Goal: Task Accomplishment & Management: Use online tool/utility

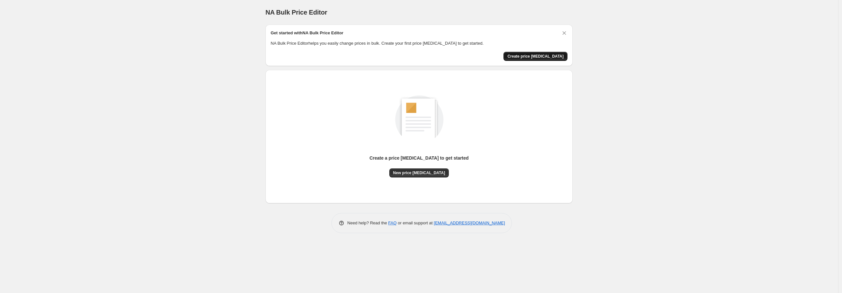
click at [541, 55] on span "Create price [MEDICAL_DATA]" at bounding box center [535, 56] width 56 height 5
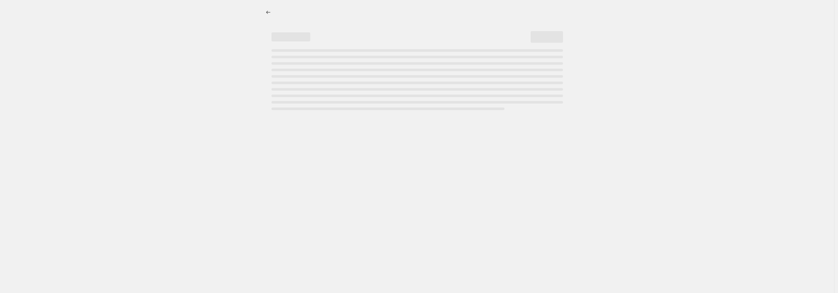
select select "percentage"
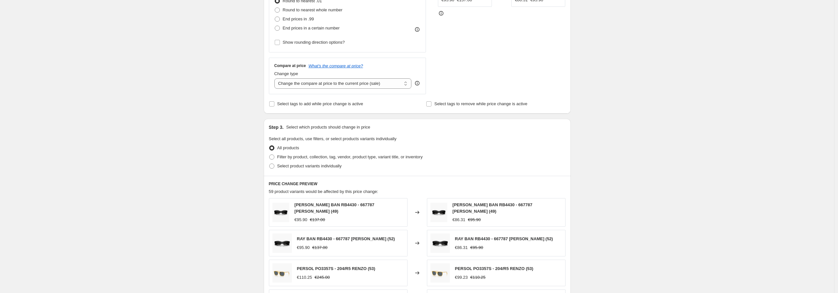
scroll to position [215, 0]
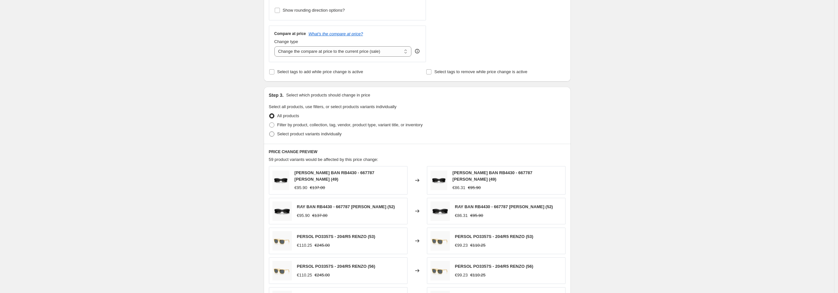
click at [323, 134] on span "Select product variants individually" at bounding box center [309, 133] width 64 height 5
click at [270, 132] on input "Select product variants individually" at bounding box center [269, 131] width 0 height 0
radio input "true"
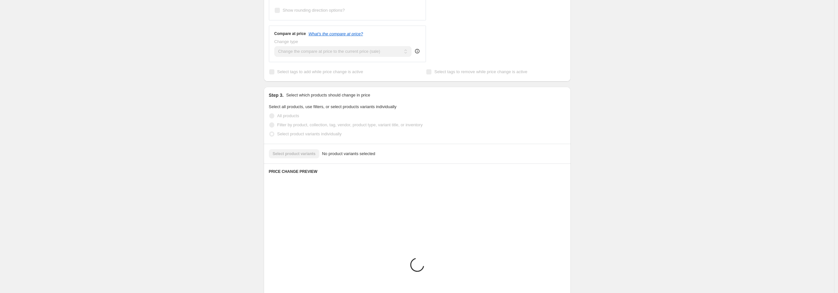
scroll to position [211, 0]
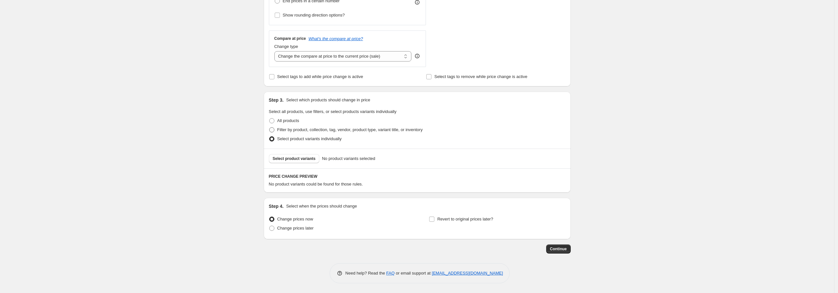
click at [310, 130] on span "Filter by product, collection, tag, vendor, product type, variant title, or inv…" at bounding box center [349, 129] width 145 height 5
click at [270, 127] on input "Filter by product, collection, tag, vendor, product type, variant title, or inv…" at bounding box center [269, 127] width 0 height 0
radio input "true"
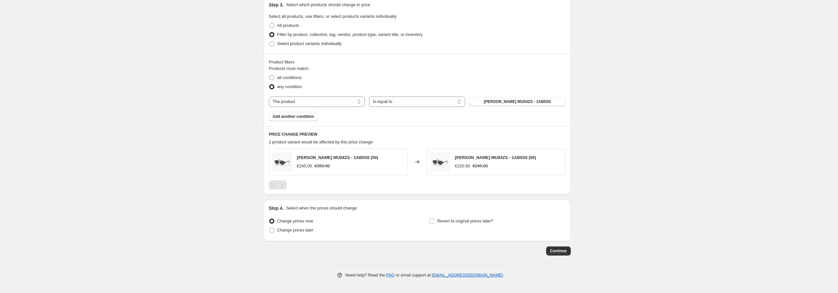
scroll to position [308, 0]
click at [337, 99] on select "The product The product's collection The product's tag The product's vendor The…" at bounding box center [317, 99] width 96 height 10
select select "title"
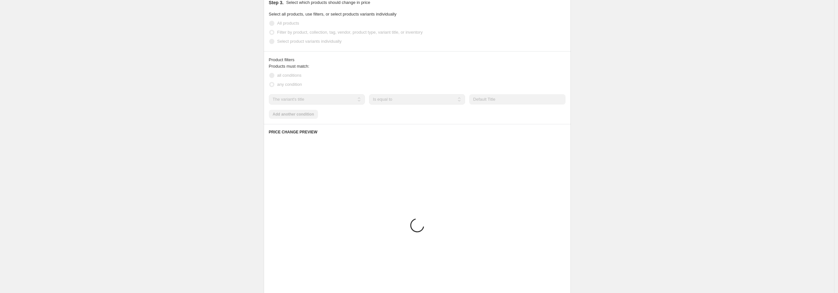
scroll to position [264, 0]
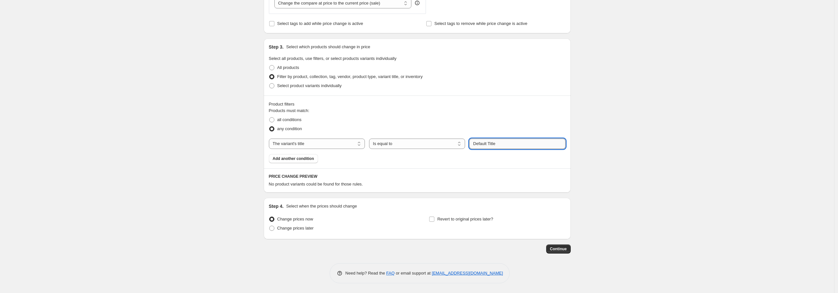
click at [501, 143] on input "Default Title" at bounding box center [517, 143] width 96 height 10
click at [434, 143] on select "Is equal to Is not equal to Contains" at bounding box center [417, 143] width 96 height 10
click at [350, 143] on select "The product The product's collection The product's tag The product's vendor The…" at bounding box center [317, 143] width 96 height 10
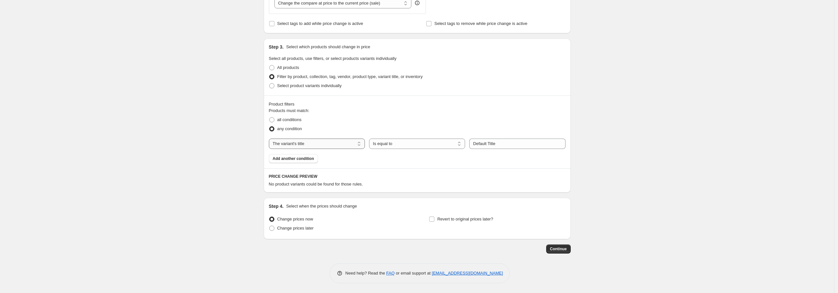
click at [350, 143] on select "The product The product's collection The product's tag The product's vendor The…" at bounding box center [317, 143] width 96 height 10
click at [344, 143] on select "The product The product's collection The product's tag The product's vendor The…" at bounding box center [317, 143] width 96 height 10
drag, startPoint x: 344, startPoint y: 143, endPoint x: 355, endPoint y: 143, distance: 10.7
click at [344, 143] on select "The product The product's collection The product's tag The product's vendor The…" at bounding box center [317, 143] width 96 height 10
click at [398, 141] on select "Is equal to Is not equal to Contains" at bounding box center [417, 143] width 96 height 10
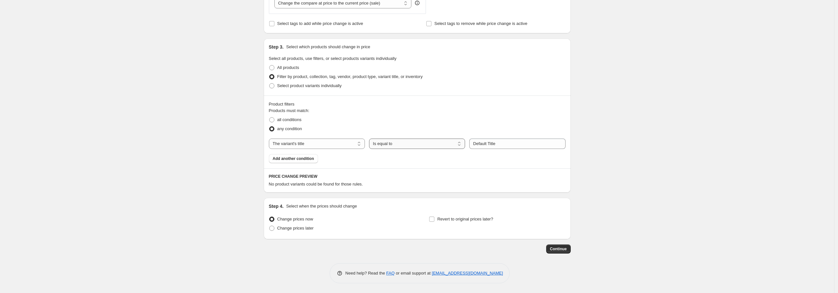
select select "contains"
click at [511, 144] on input "Default Title" at bounding box center [517, 143] width 96 height 10
click at [512, 143] on input "Default Title" at bounding box center [517, 143] width 96 height 10
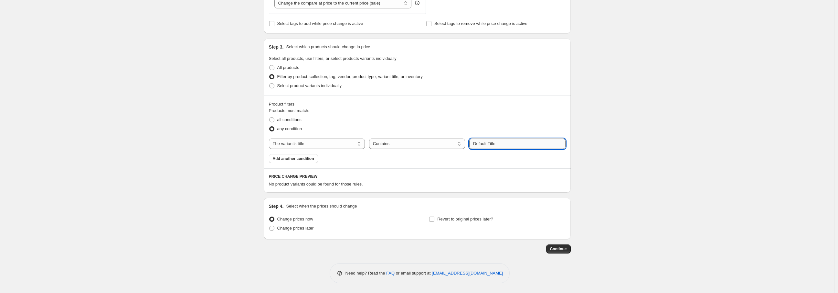
click at [512, 143] on input "Default Title" at bounding box center [517, 143] width 96 height 10
type input "{"
click at [324, 82] on label "Select product variants individually" at bounding box center [305, 85] width 73 height 9
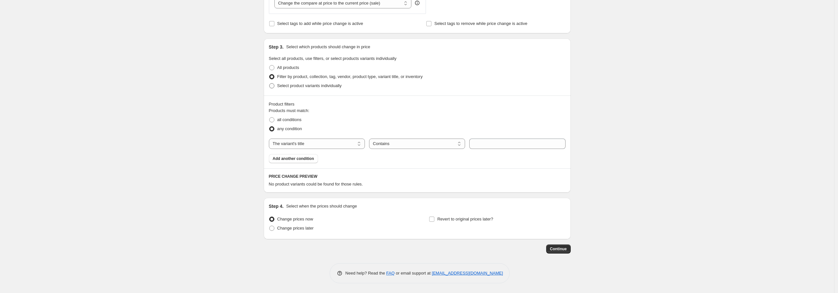
click at [305, 87] on span "Select product variants individually" at bounding box center [309, 85] width 64 height 5
click at [270, 83] on input "Select product variants individually" at bounding box center [269, 83] width 0 height 0
radio input "true"
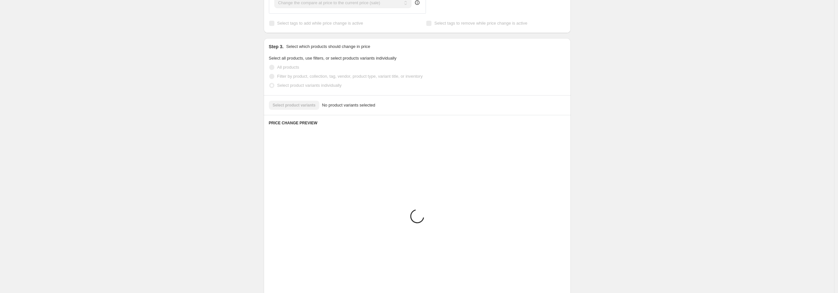
scroll to position [211, 0]
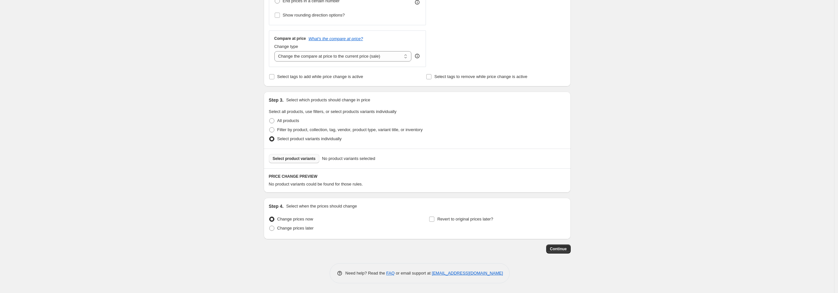
click at [309, 158] on span "Select product variants" at bounding box center [294, 158] width 43 height 5
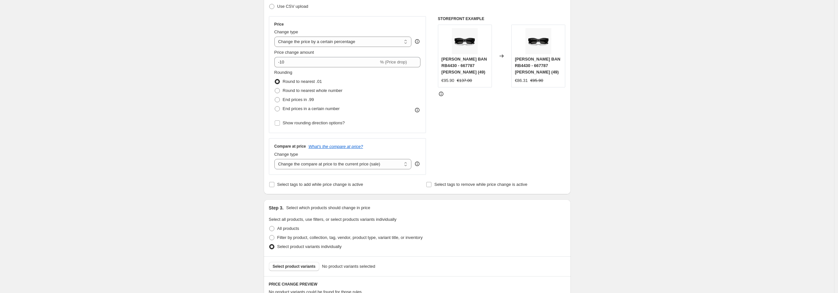
scroll to position [0, 0]
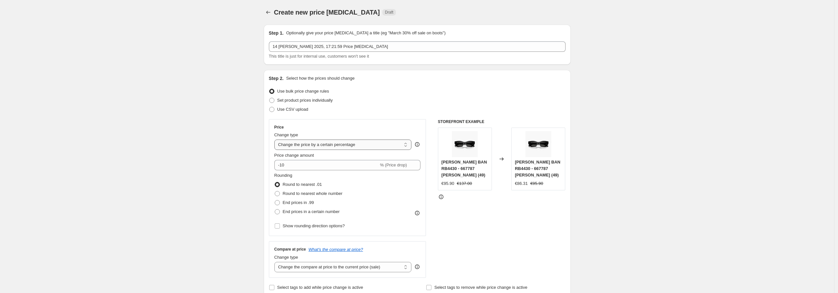
click at [386, 145] on select "Change the price to a certain amount Change the price by a certain amount Chang…" at bounding box center [342, 144] width 137 height 10
click at [386, 130] on div "Price Change type Change the price to a certain amount Change the price by a ce…" at bounding box center [347, 177] width 146 height 106
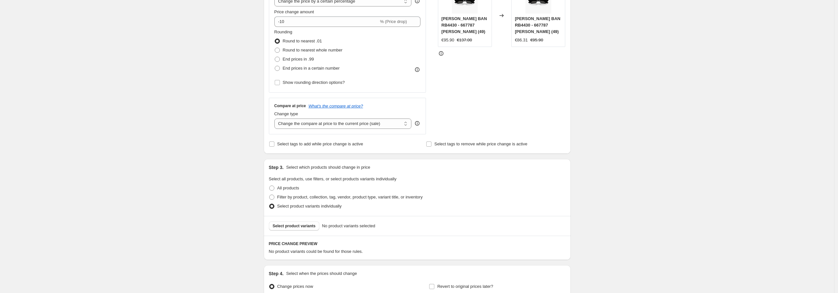
scroll to position [144, 0]
click at [290, 145] on span "Select tags to add while price change is active" at bounding box center [320, 143] width 86 height 5
click at [274, 145] on input "Select tags to add while price change is active" at bounding box center [271, 143] width 5 height 5
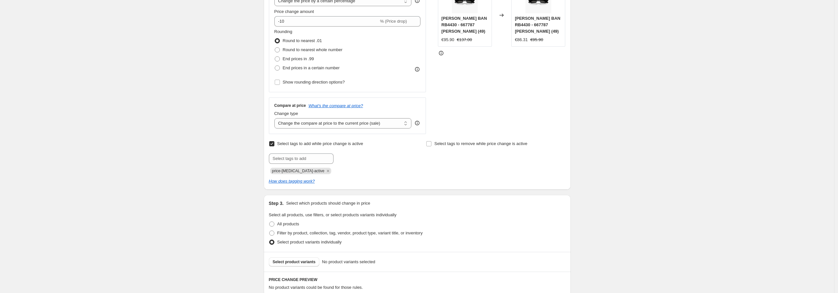
click at [299, 145] on span "Select tags to add while price change is active" at bounding box center [320, 143] width 86 height 5
click at [274, 145] on input "Select tags to add while price change is active" at bounding box center [271, 143] width 5 height 5
checkbox input "false"
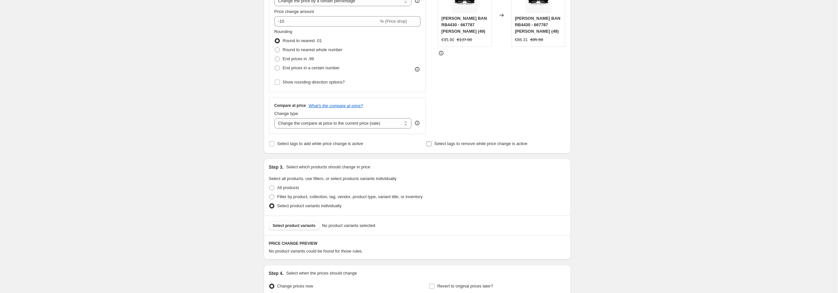
click at [459, 143] on span "Select tags to remove while price change is active" at bounding box center [480, 143] width 93 height 5
click at [432, 143] on input "Select tags to remove while price change is active" at bounding box center [428, 143] width 5 height 5
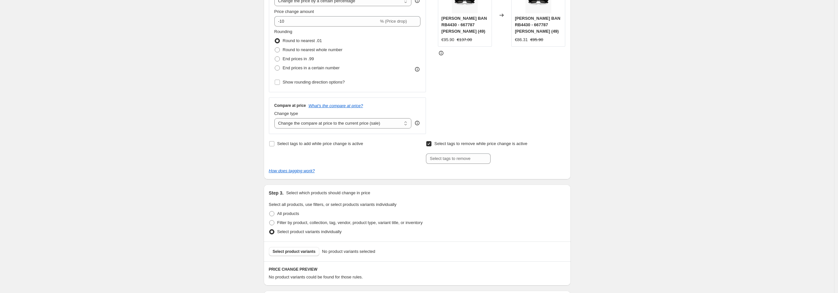
click at [459, 143] on span "Select tags to remove while price change is active" at bounding box center [480, 143] width 93 height 5
click at [432, 143] on input "Select tags to remove while price change is active" at bounding box center [428, 143] width 5 height 5
checkbox input "false"
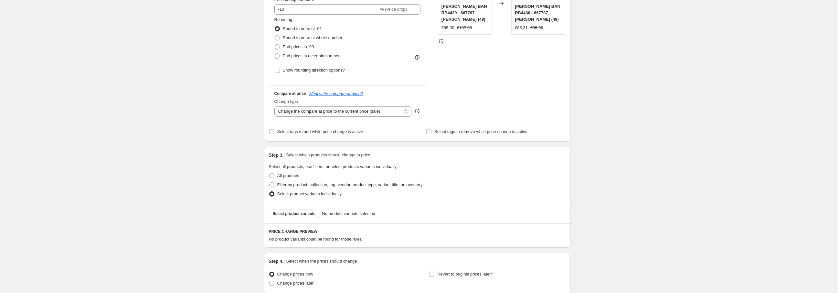
scroll to position [211, 0]
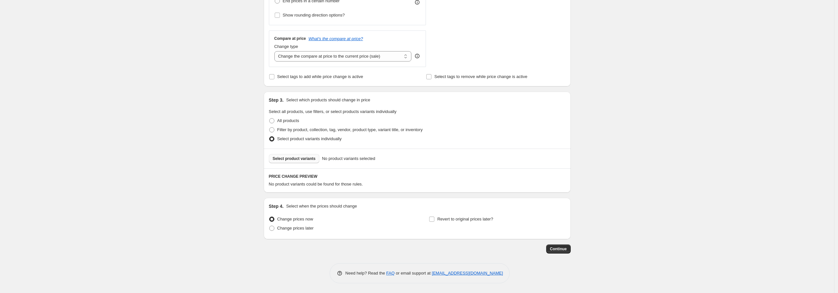
click at [311, 159] on span "Select product variants" at bounding box center [294, 158] width 43 height 5
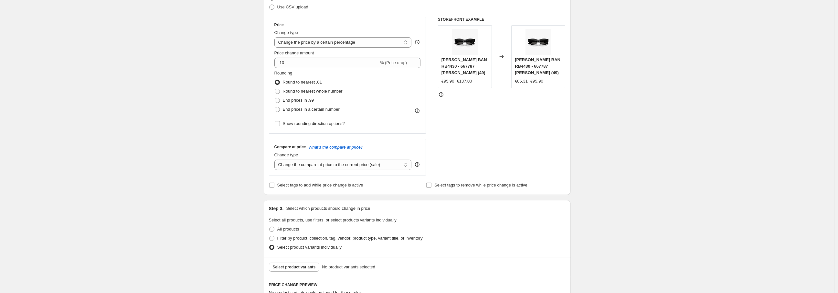
scroll to position [0, 0]
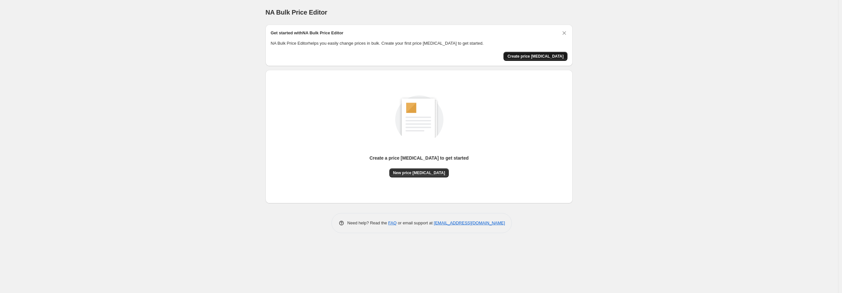
click at [545, 57] on span "Create price [MEDICAL_DATA]" at bounding box center [535, 56] width 56 height 5
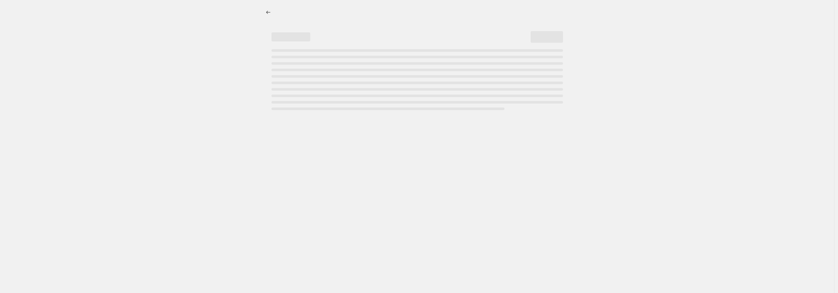
select select "percentage"
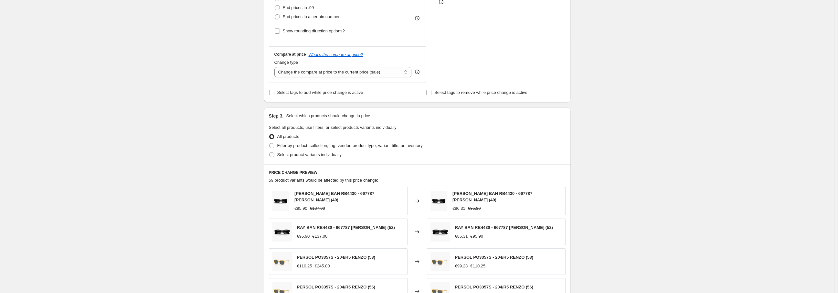
scroll to position [215, 0]
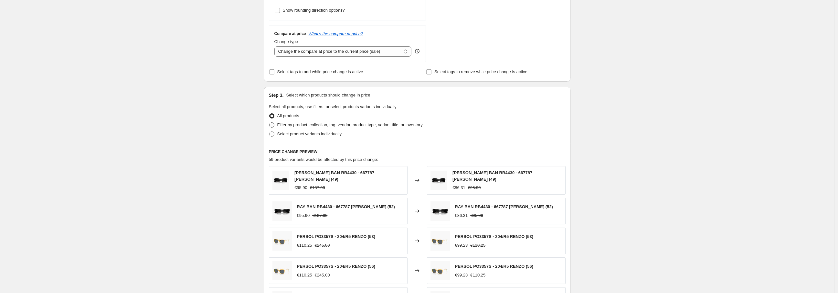
click at [316, 124] on span "Filter by product, collection, tag, vendor, product type, variant title, or inv…" at bounding box center [349, 124] width 145 height 5
click at [270, 123] on input "Filter by product, collection, tag, vendor, product type, variant title, or inv…" at bounding box center [269, 122] width 0 height 0
radio input "true"
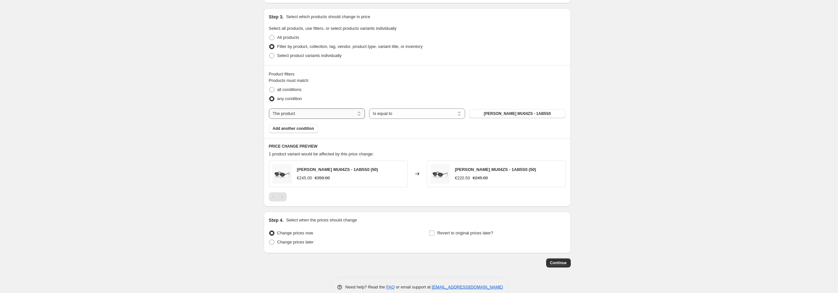
scroll to position [308, 0]
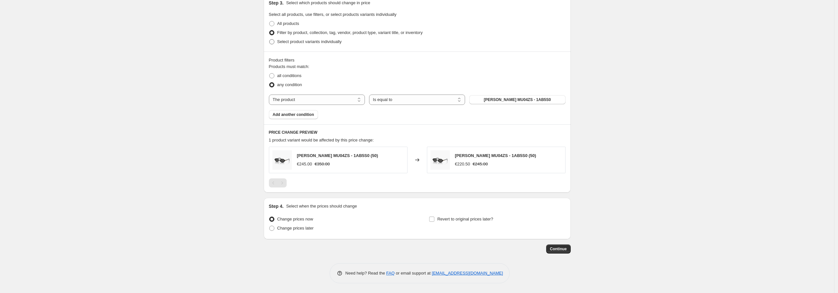
click at [310, 42] on span "Select product variants individually" at bounding box center [309, 41] width 64 height 5
click at [270, 39] on input "Select product variants individually" at bounding box center [269, 39] width 0 height 0
radio input "true"
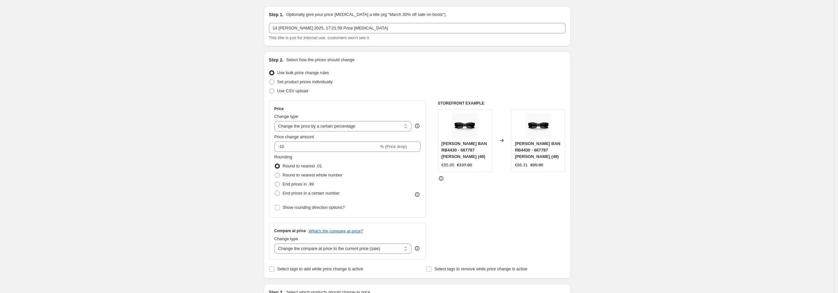
scroll to position [0, 0]
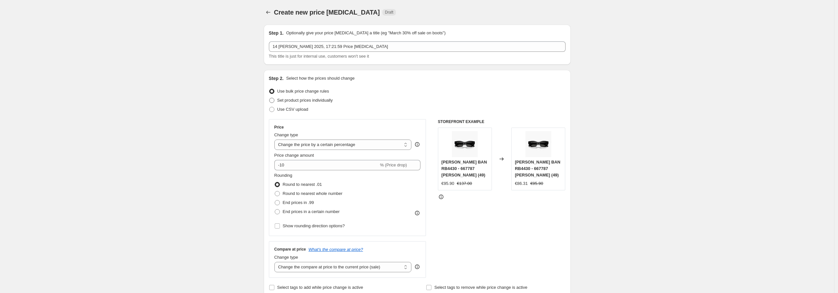
click at [323, 98] on span "Set product prices individually" at bounding box center [305, 100] width 56 height 5
click at [270, 98] on input "Set product prices individually" at bounding box center [269, 98] width 0 height 0
radio input "true"
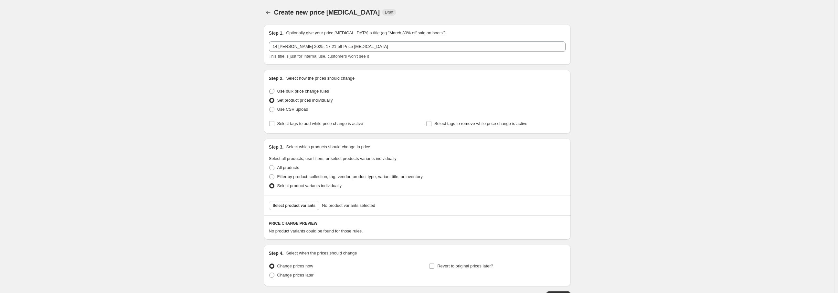
click at [323, 89] on span "Use bulk price change rules" at bounding box center [303, 91] width 52 height 5
click at [270, 89] on input "Use bulk price change rules" at bounding box center [269, 89] width 0 height 0
radio input "true"
select select "percentage"
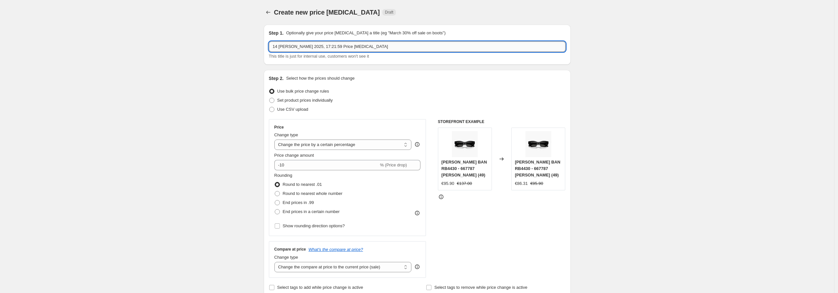
click at [406, 45] on input "14 [PERSON_NAME] 2025, 17:21:59 Price [MEDICAL_DATA]" at bounding box center [417, 46] width 297 height 10
click at [618, 62] on div "Create new price [MEDICAL_DATA]. This page is ready Create new price [MEDICAL_D…" at bounding box center [417, 251] width 834 height 503
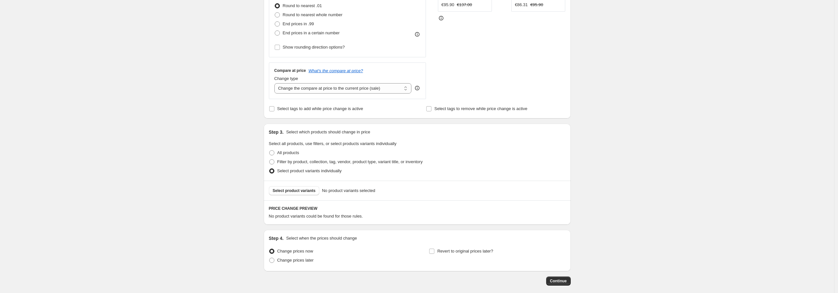
scroll to position [179, 0]
click at [309, 188] on span "Select product variants" at bounding box center [294, 189] width 43 height 5
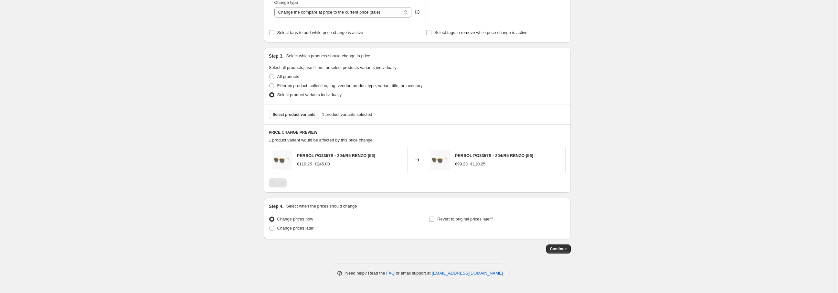
scroll to position [255, 0]
click at [474, 219] on span "Revert to original prices later?" at bounding box center [465, 218] width 56 height 5
click at [434, 219] on input "Revert to original prices later?" at bounding box center [431, 218] width 5 height 5
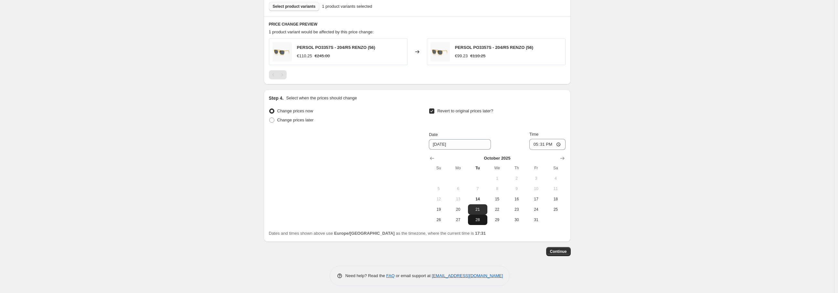
scroll to position [365, 0]
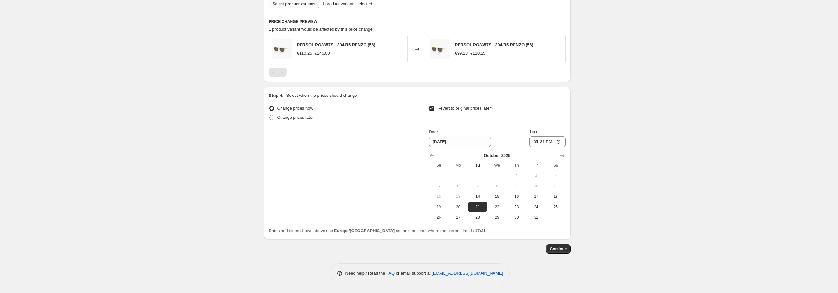
click at [475, 108] on span "Revert to original prices later?" at bounding box center [465, 108] width 56 height 5
click at [434, 108] on input "Revert to original prices later?" at bounding box center [431, 108] width 5 height 5
checkbox input "false"
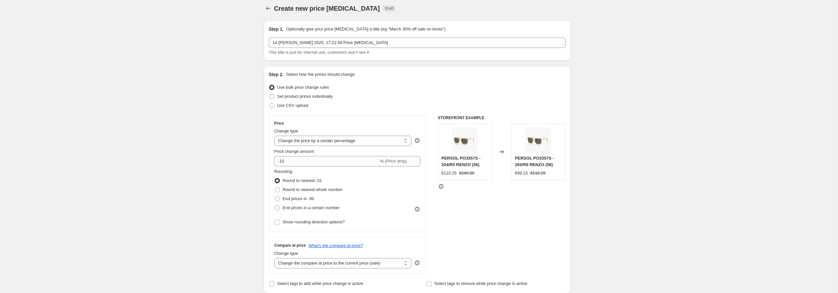
scroll to position [0, 0]
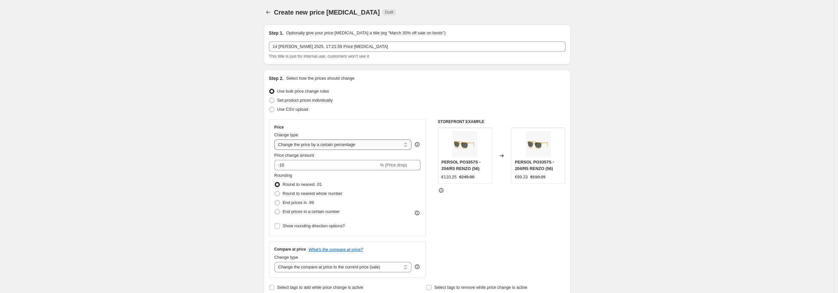
click at [391, 145] on select "Change the price to a certain amount Change the price by a certain amount Chang…" at bounding box center [342, 144] width 137 height 10
click at [645, 179] on div "Create new price [MEDICAL_DATA]. This page is ready Create new price [MEDICAL_D…" at bounding box center [417, 273] width 834 height 547
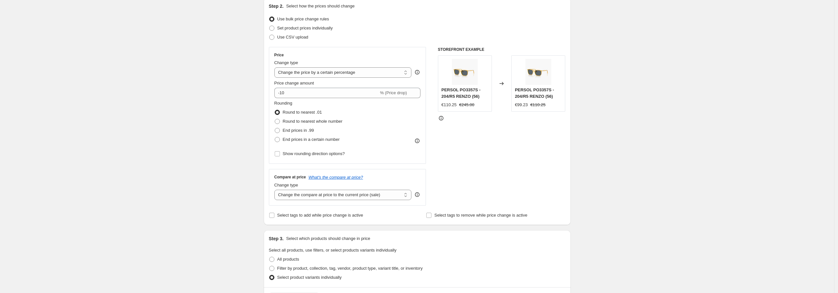
scroll to position [72, 0]
click at [379, 195] on select "Change the compare at price to the current price (sale) Change the compare at p…" at bounding box center [342, 195] width 137 height 10
click at [380, 196] on select "Change the compare at price to the current price (sale) Change the compare at p…" at bounding box center [342, 195] width 137 height 10
click at [380, 197] on select "Change the compare at price to the current price (sale) Change the compare at p…" at bounding box center [342, 195] width 137 height 10
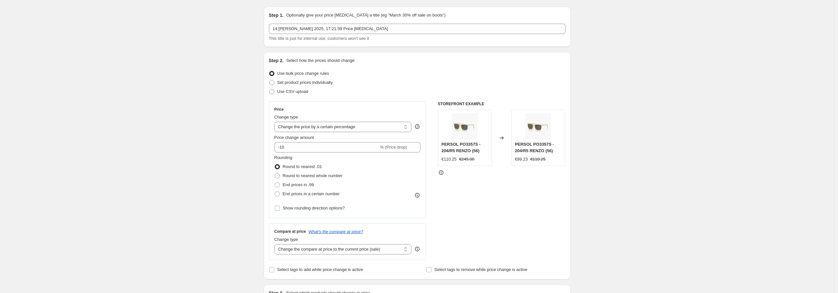
scroll to position [36, 0]
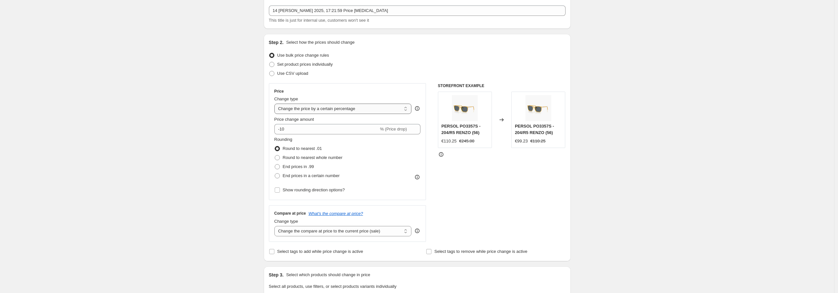
click at [340, 110] on select "Change the price to a certain amount Change the price by a certain amount Chang…" at bounding box center [342, 108] width 137 height 10
click at [276, 103] on select "Change the price to a certain amount Change the price by a certain amount Chang…" at bounding box center [342, 108] width 137 height 10
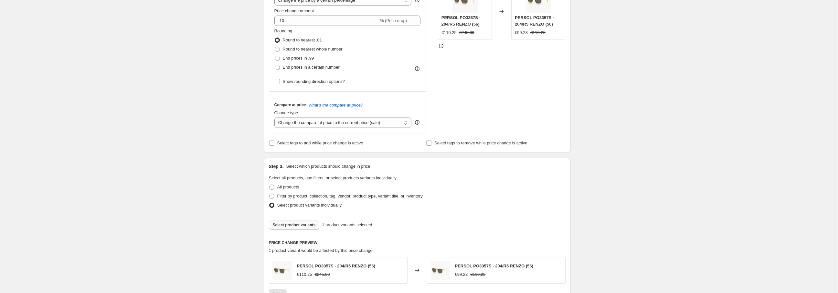
scroll to position [179, 0]
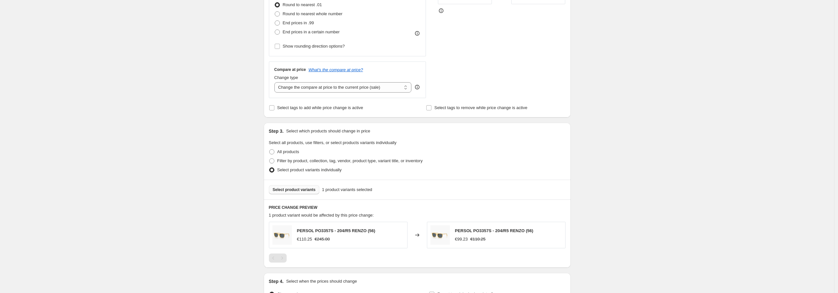
click at [311, 189] on span "Select product variants" at bounding box center [294, 189] width 43 height 5
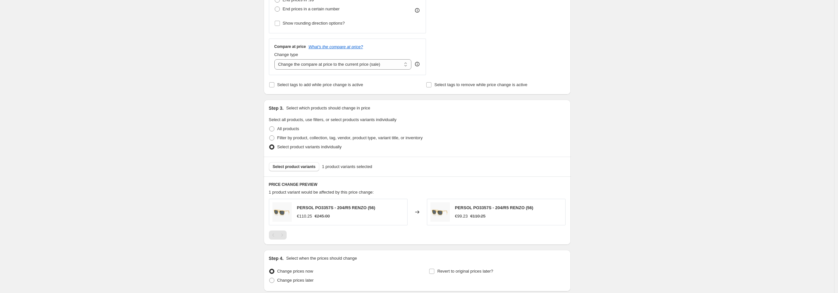
scroll to position [183, 0]
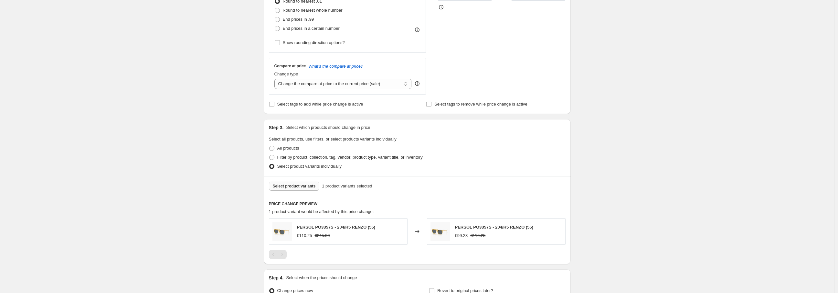
click at [303, 182] on button "Select product variants" at bounding box center [294, 185] width 51 height 9
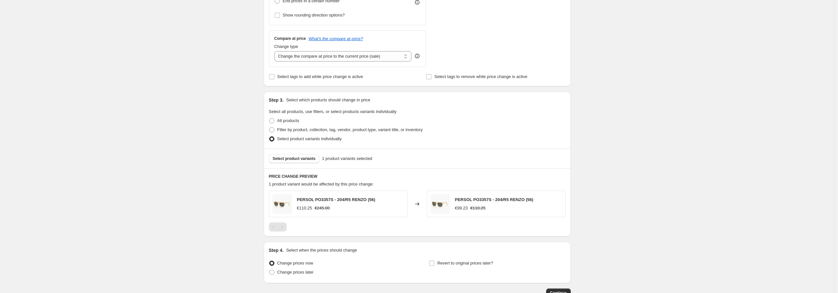
scroll to position [255, 0]
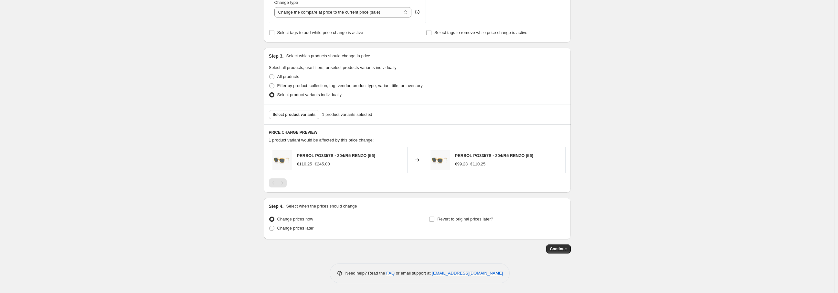
click at [330, 154] on span "PERSOL PO3357S - 204/R5 RENZO (56)" at bounding box center [336, 155] width 79 height 5
drag, startPoint x: 333, startPoint y: 155, endPoint x: 299, endPoint y: 157, distance: 34.0
click at [299, 157] on span "PERSOL PO3357S - 204/R5 RENZO (56)" at bounding box center [336, 155] width 79 height 5
copy span "PERSOL PO3357S"
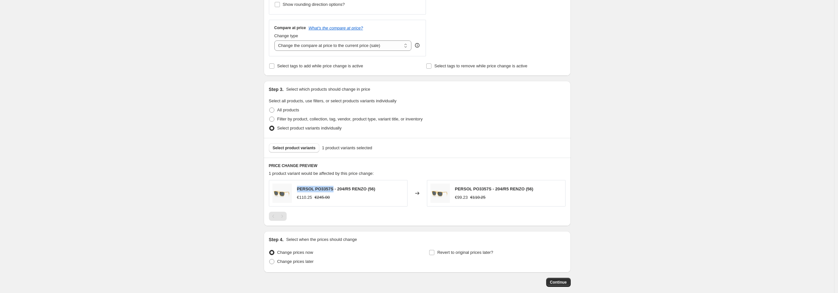
scroll to position [111, 0]
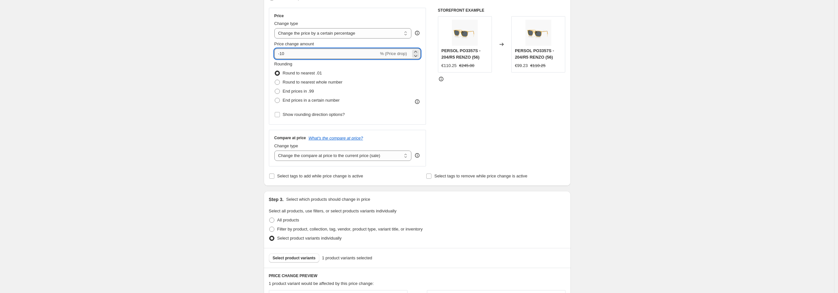
click at [290, 54] on input "-10" at bounding box center [326, 53] width 104 height 10
click at [285, 53] on input "-10" at bounding box center [326, 53] width 104 height 10
drag, startPoint x: 282, startPoint y: 52, endPoint x: 293, endPoint y: 52, distance: 10.7
click at [293, 52] on input "-10" at bounding box center [326, 53] width 104 height 10
type input "-60"
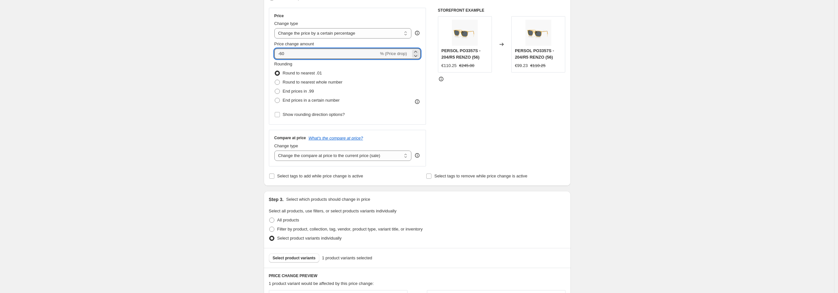
click at [672, 176] on div "Create new price [MEDICAL_DATA]. This page is ready Create new price [MEDICAL_D…" at bounding box center [417, 162] width 834 height 547
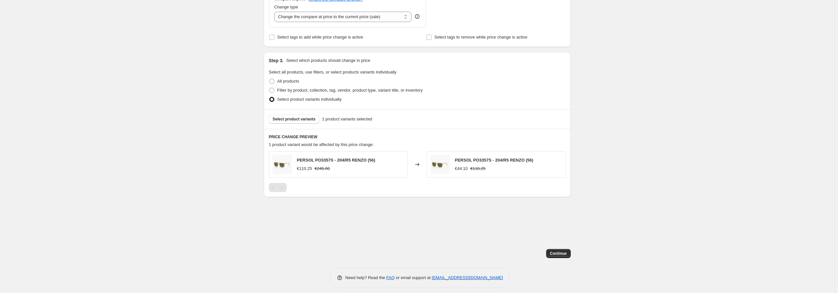
scroll to position [255, 0]
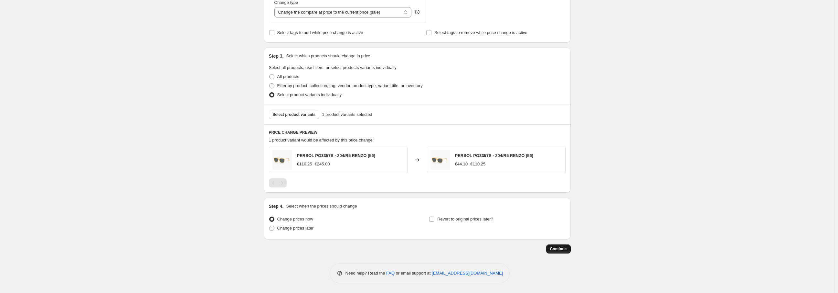
click at [566, 248] on span "Continue" at bounding box center [558, 248] width 17 height 5
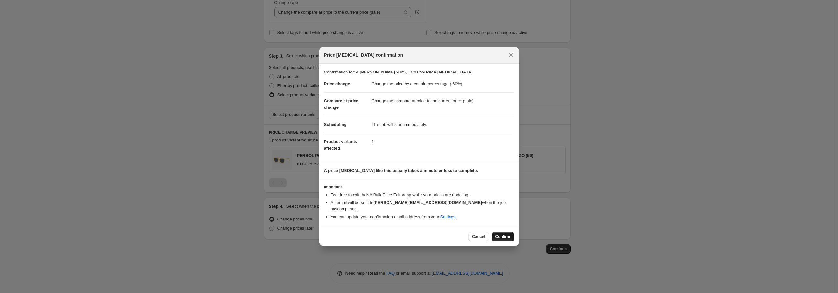
click at [504, 234] on span "Confirm" at bounding box center [503, 236] width 15 height 5
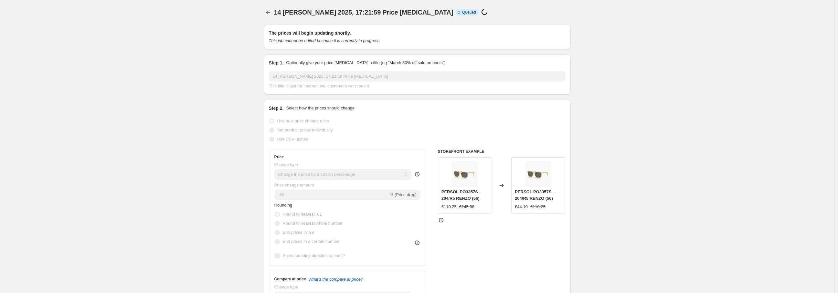
scroll to position [255, 0]
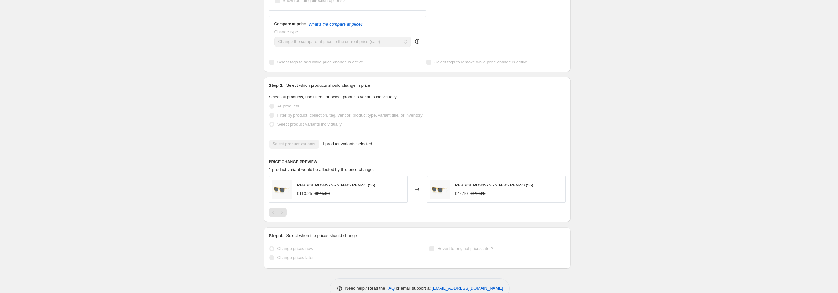
select select "percentage"
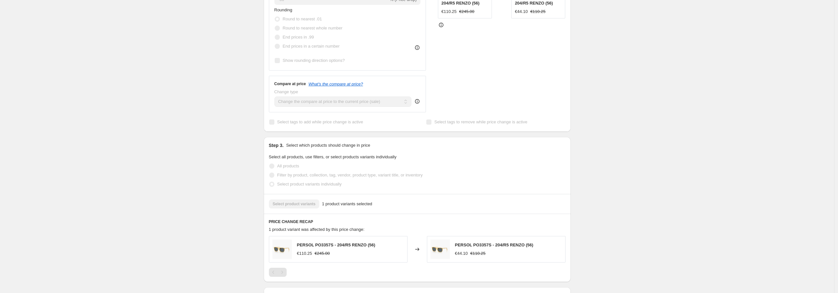
scroll to position [230, 0]
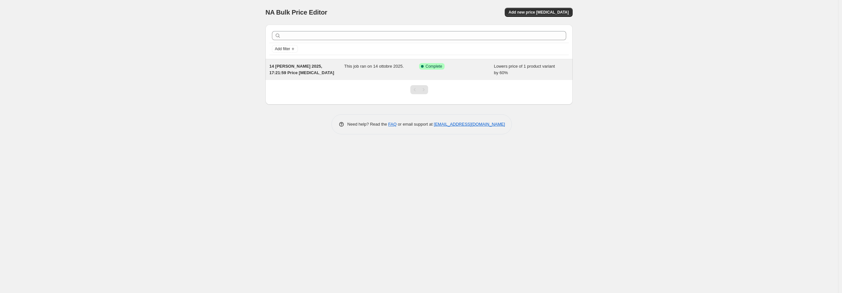
click at [307, 68] on span "14 [PERSON_NAME] 2025, 17:21:59 Price [MEDICAL_DATA]" at bounding box center [301, 69] width 65 height 11
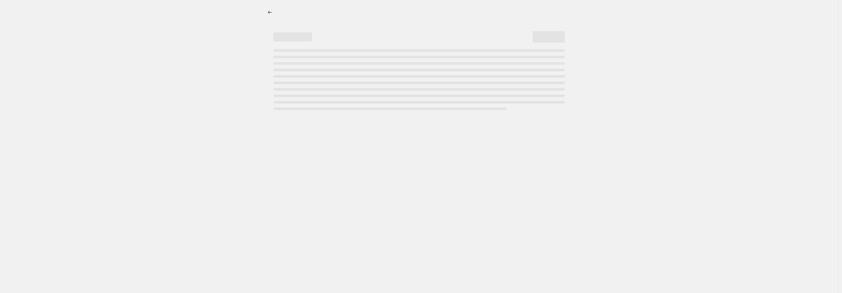
select select "percentage"
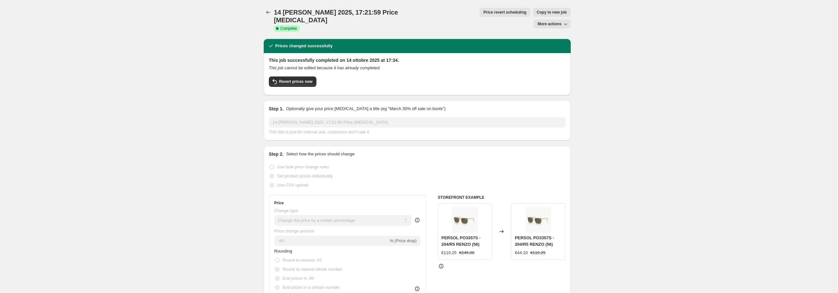
click at [561, 21] on span "More actions" at bounding box center [550, 23] width 24 height 5
click at [484, 10] on span "Price revert scheduling" at bounding box center [505, 12] width 43 height 5
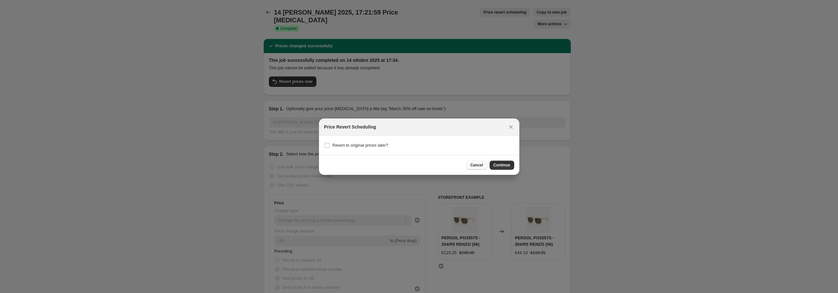
click at [476, 164] on span "Cancel" at bounding box center [476, 164] width 13 height 5
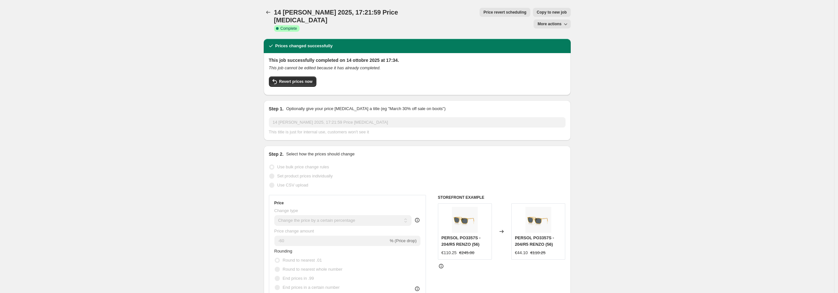
click at [567, 21] on icon "button" at bounding box center [565, 24] width 6 height 6
